Goal: Information Seeking & Learning: Check status

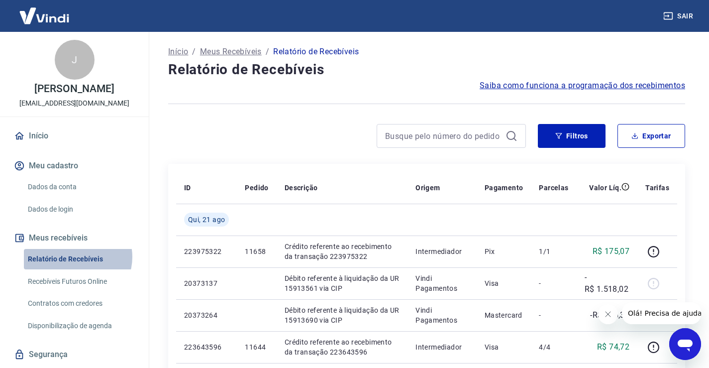
click at [77, 257] on link "Relatório de Recebíveis" at bounding box center [80, 259] width 113 height 20
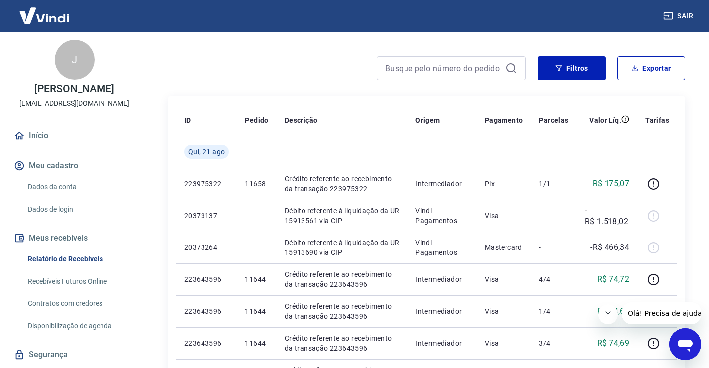
scroll to position [69, 0]
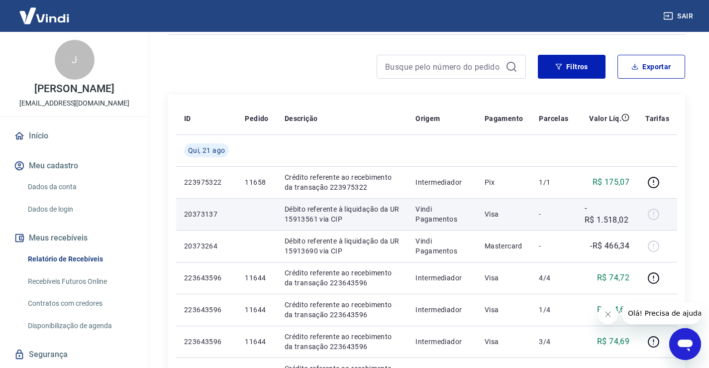
click at [348, 215] on p "Débito referente à liquidação da UR 15913561 via CIP" at bounding box center [341, 214] width 115 height 20
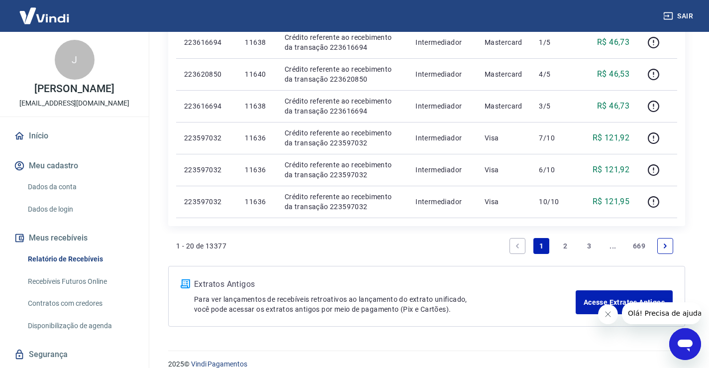
scroll to position [662, 0]
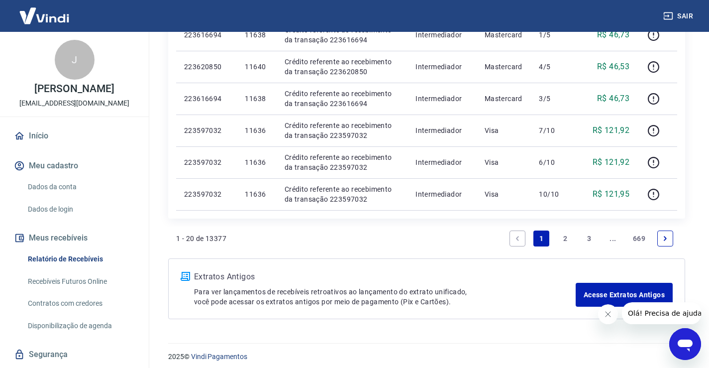
drag, startPoint x: 713, startPoint y: 137, endPoint x: 7, endPoint y: 8, distance: 717.3
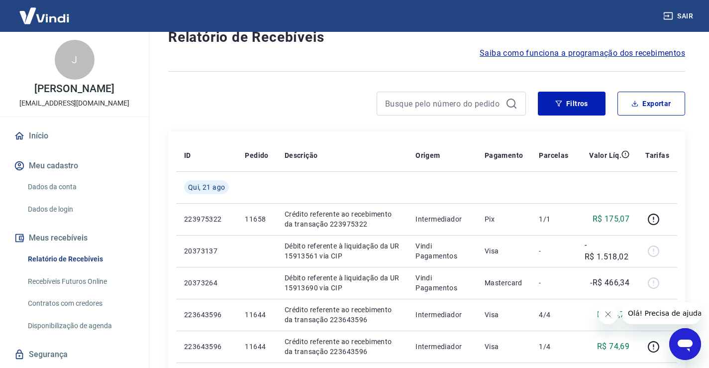
scroll to position [31, 0]
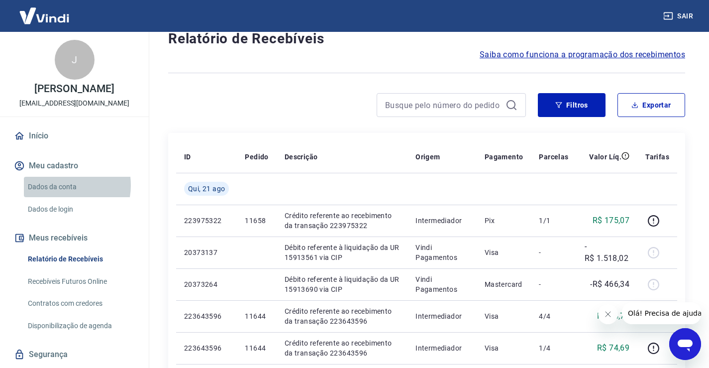
click at [58, 185] on link "Dados da conta" at bounding box center [80, 187] width 113 height 20
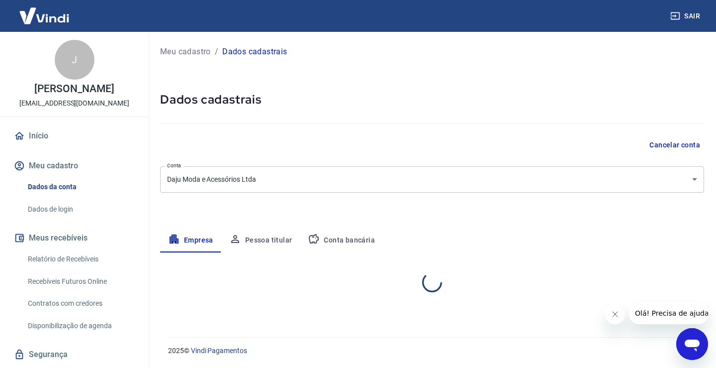
select select "MG"
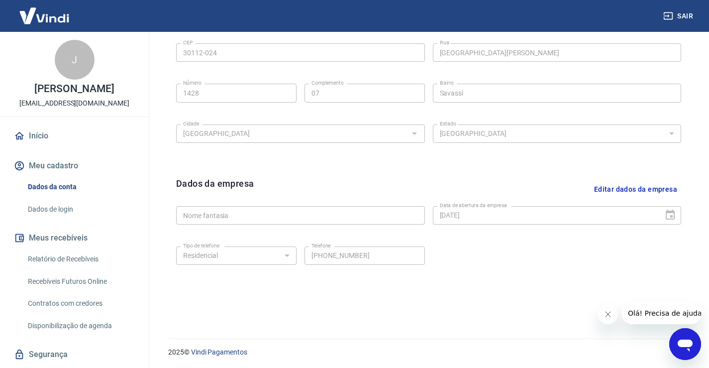
scroll to position [350, 0]
click at [55, 208] on link "Dados de login" at bounding box center [80, 209] width 113 height 20
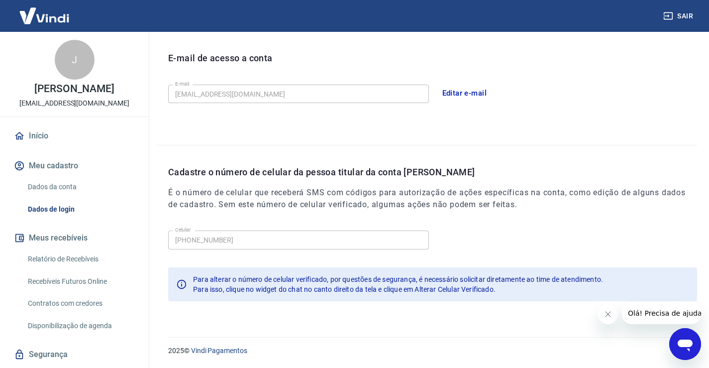
scroll to position [270, 0]
click at [78, 259] on link "Relatório de Recebíveis" at bounding box center [80, 259] width 113 height 20
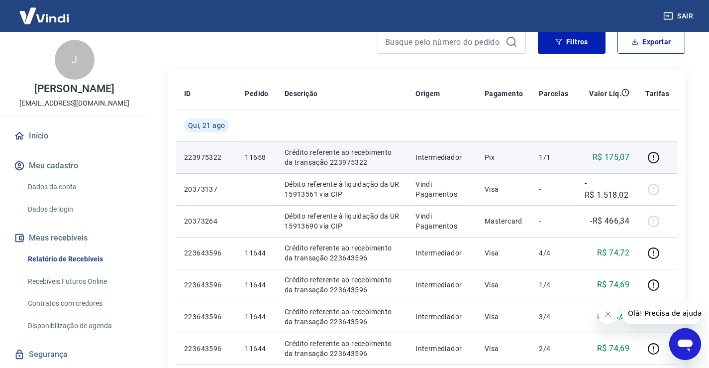
scroll to position [99, 0]
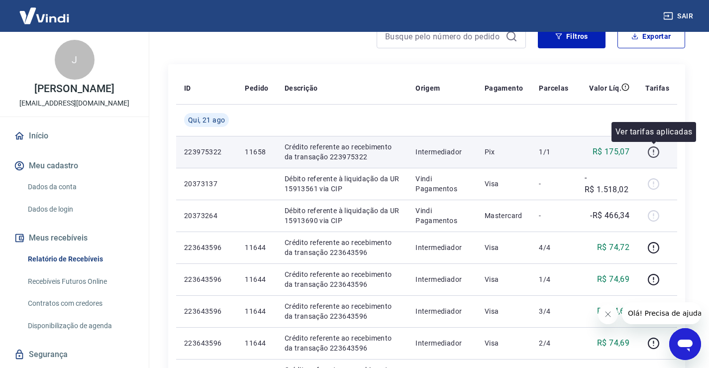
click at [652, 152] on icon "button" at bounding box center [653, 152] width 12 height 12
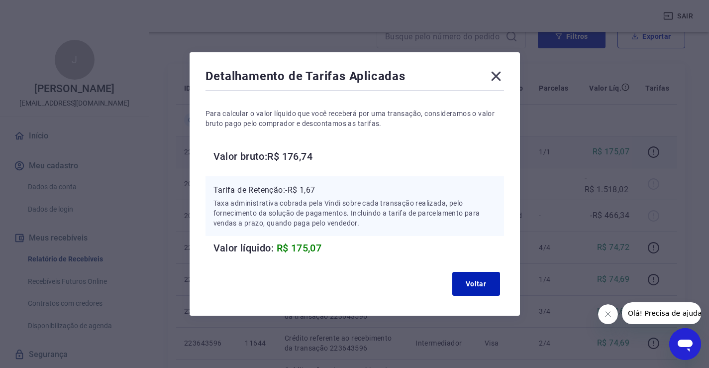
click at [501, 72] on icon at bounding box center [496, 76] width 16 height 16
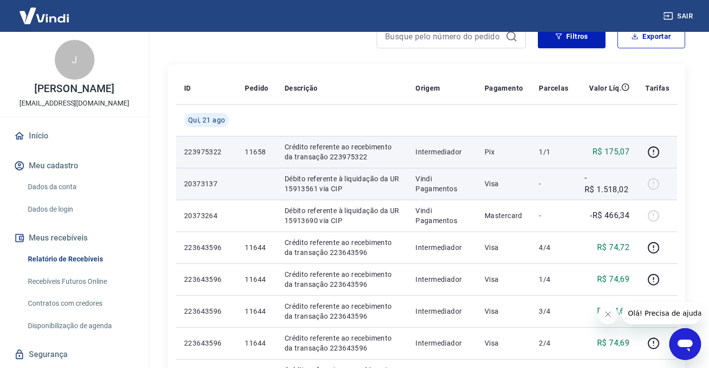
click at [652, 183] on div at bounding box center [657, 184] width 24 height 16
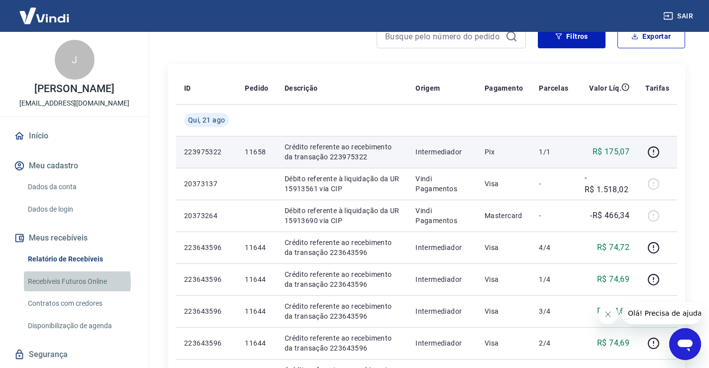
click at [63, 281] on link "Recebíveis Futuros Online" at bounding box center [80, 281] width 113 height 20
